Goal: Find specific page/section: Find specific page/section

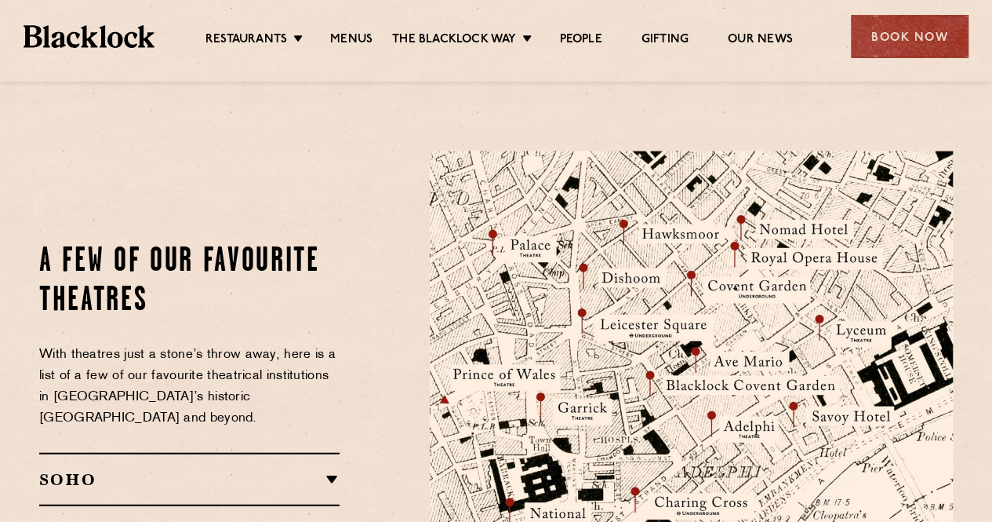
scroll to position [1678, 0]
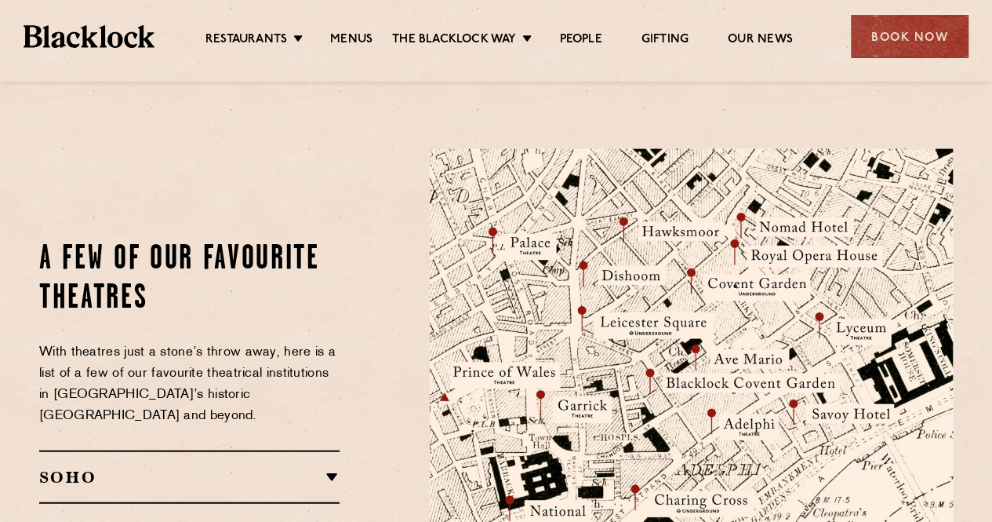
click at [331, 468] on h2 "SOHO" at bounding box center [189, 477] width 300 height 19
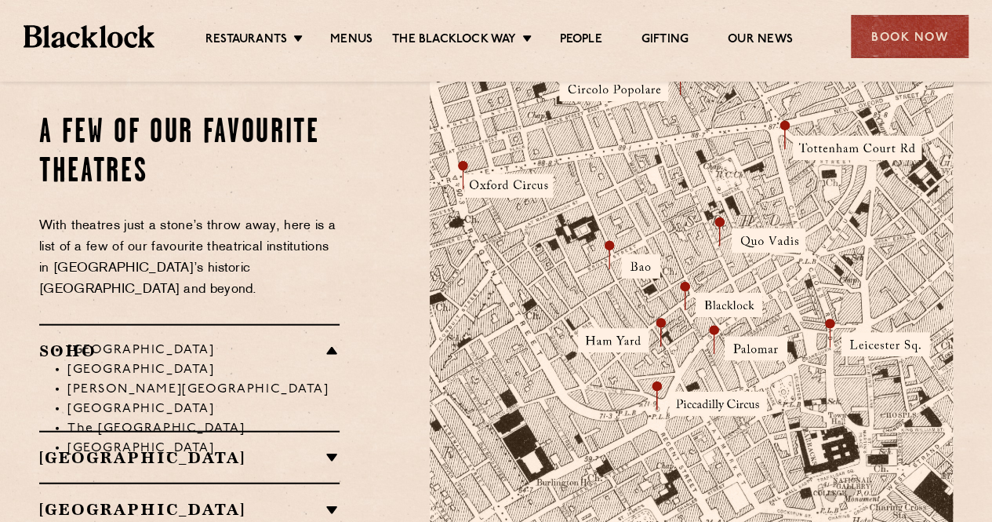
scroll to position [1778, 0]
click at [331, 447] on h2 "[GEOGRAPHIC_DATA]" at bounding box center [189, 456] width 300 height 19
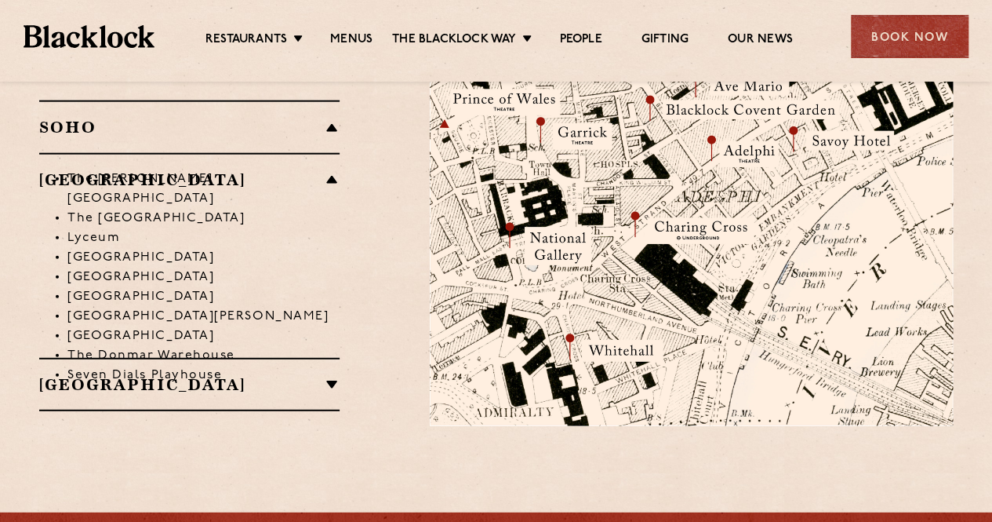
scroll to position [1961, 0]
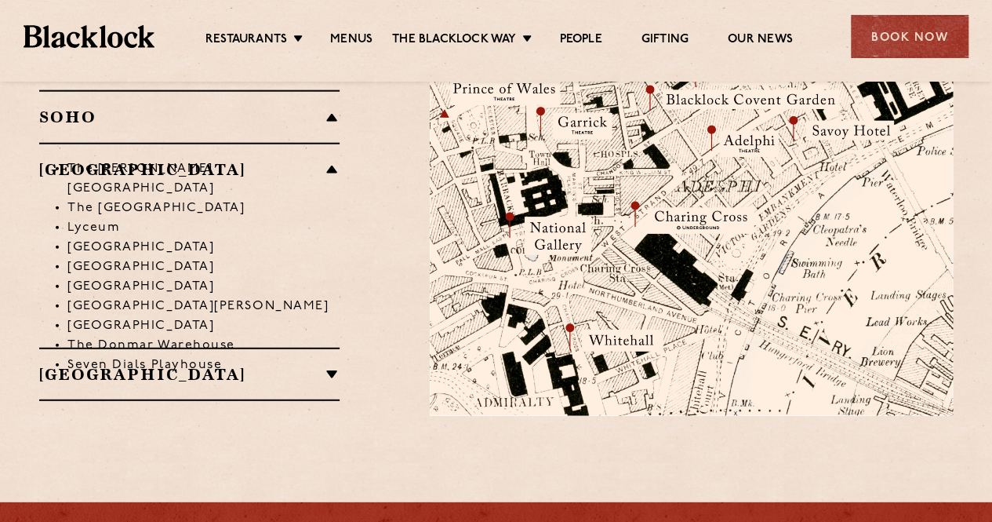
click at [329, 365] on h2 "[GEOGRAPHIC_DATA]" at bounding box center [189, 374] width 300 height 19
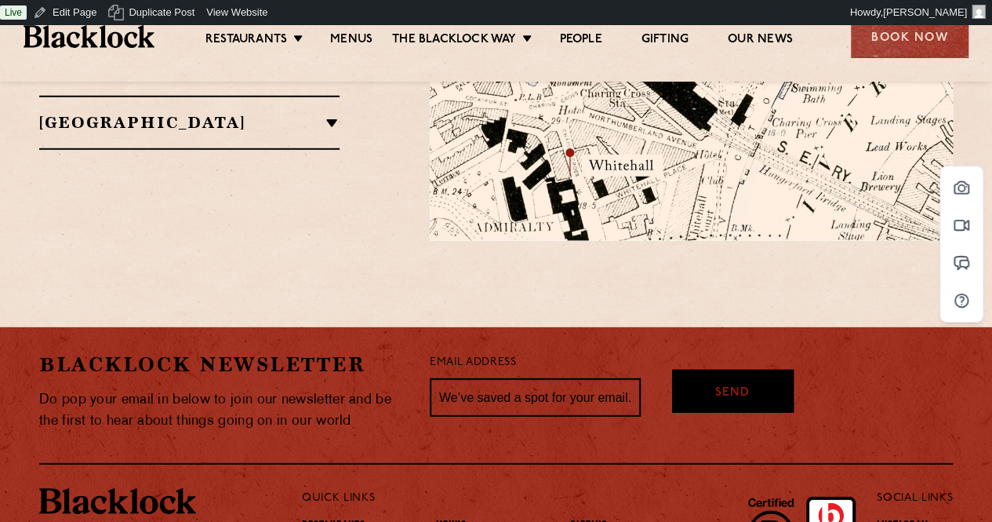
scroll to position [1873, 0]
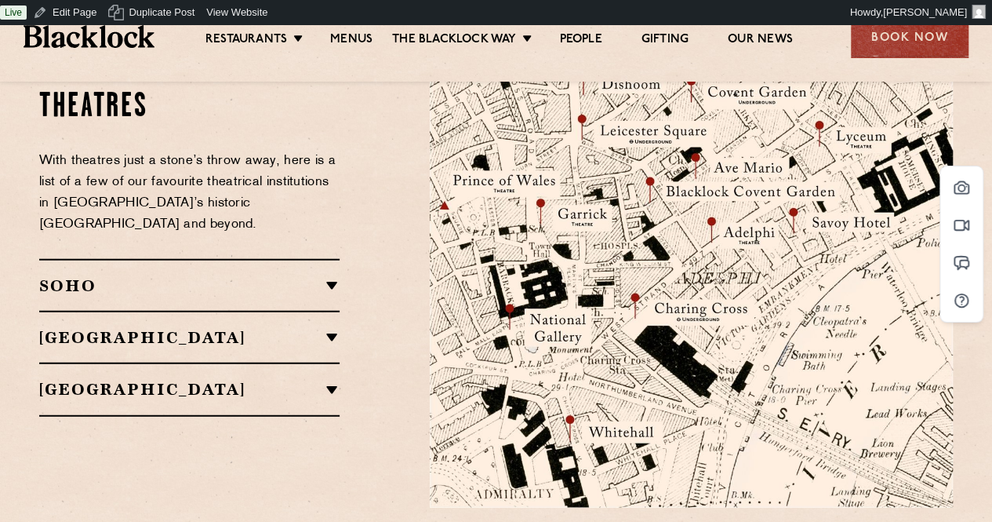
click at [328, 276] on h2 "SOHO" at bounding box center [189, 285] width 300 height 19
